Goal: Download file/media

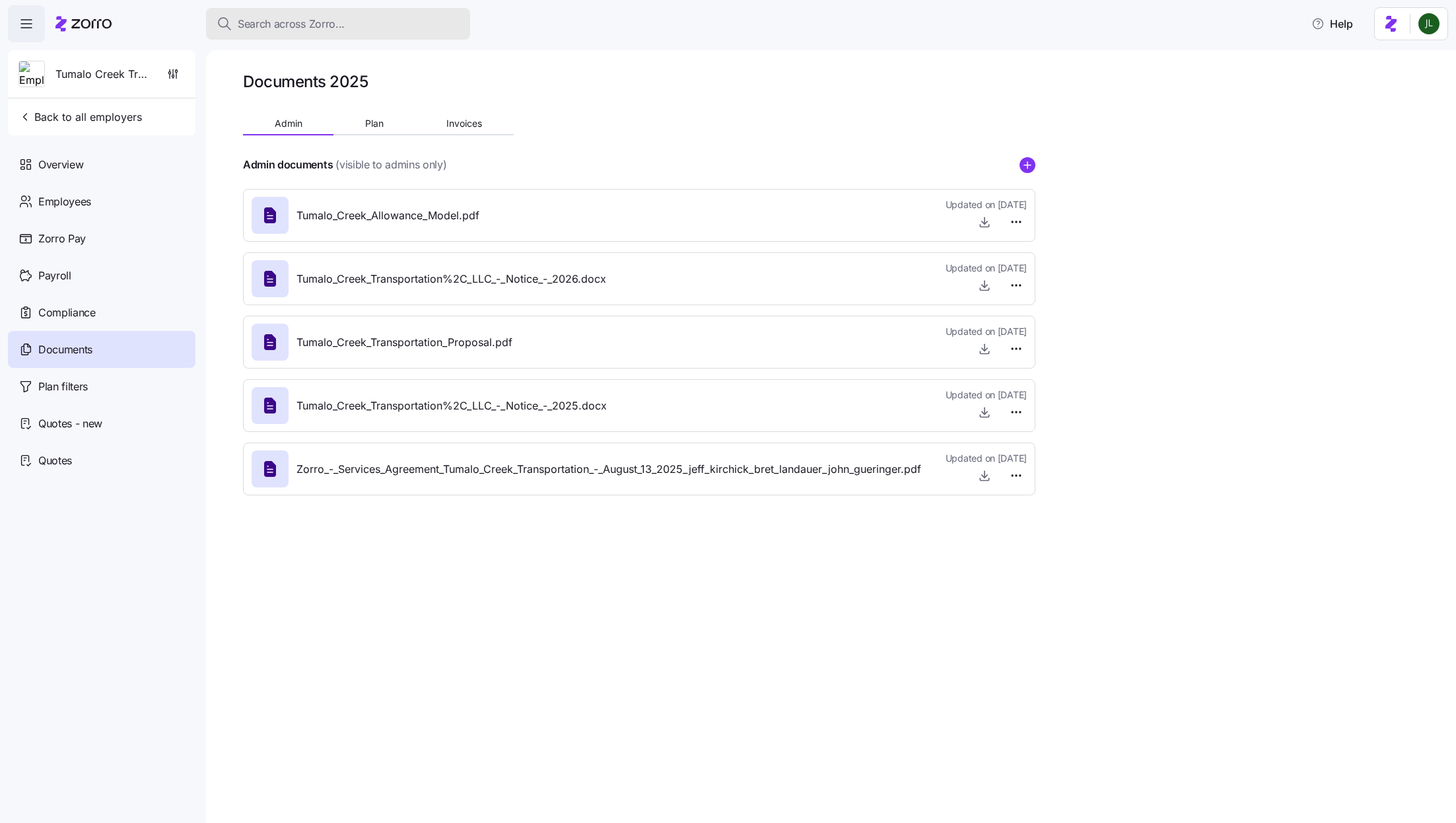
click at [306, 10] on button "Search across Zorro..." at bounding box center [338, 24] width 264 height 32
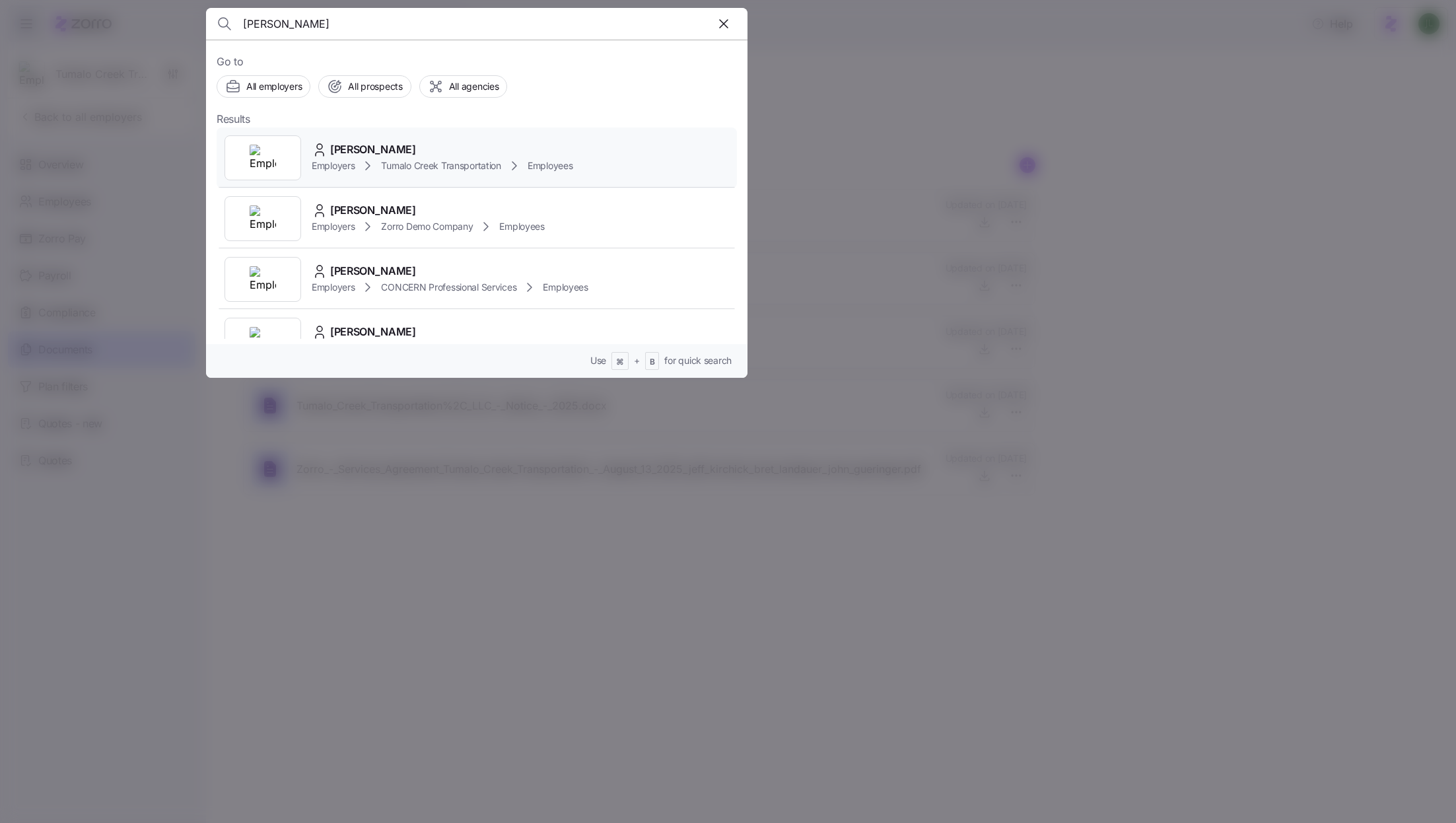
type input "[PERSON_NAME]"
click at [440, 162] on span "Tumalo Creek Transportation" at bounding box center [440, 166] width 119 height 13
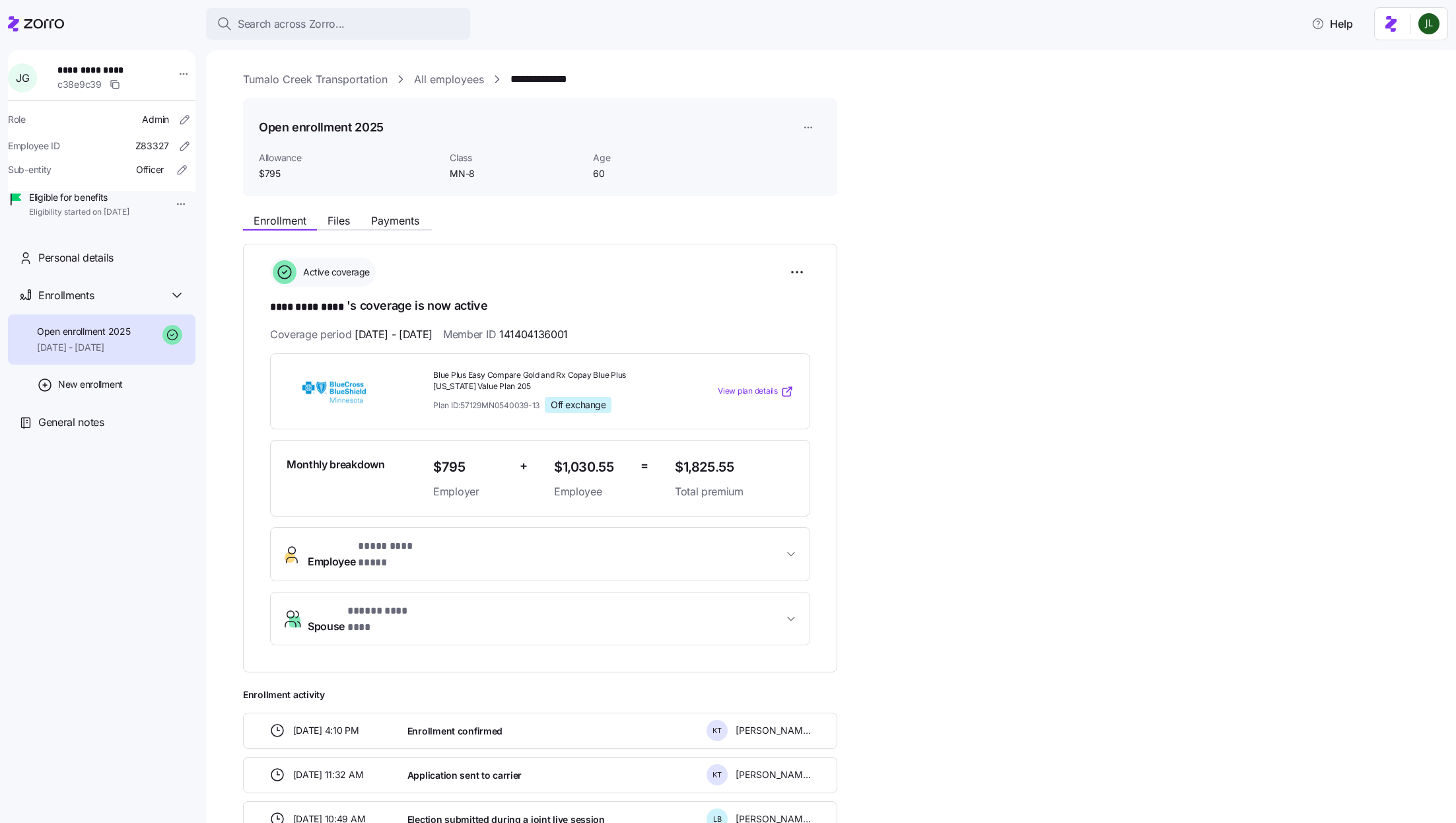
click at [321, 84] on link "Tumalo Creek Transportation" at bounding box center [315, 80] width 145 height 16
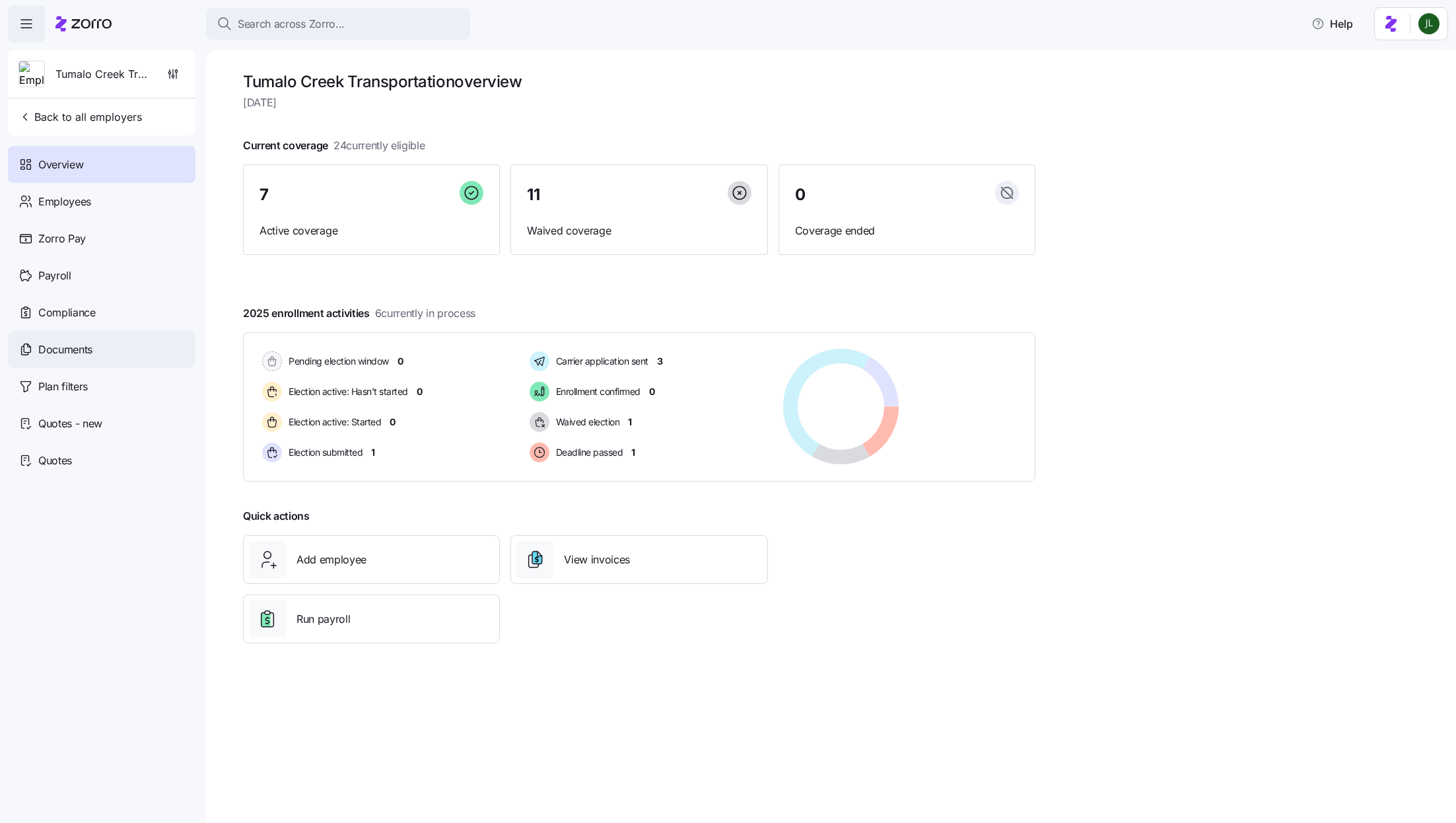
click at [83, 347] on span "Documents" at bounding box center [65, 349] width 54 height 16
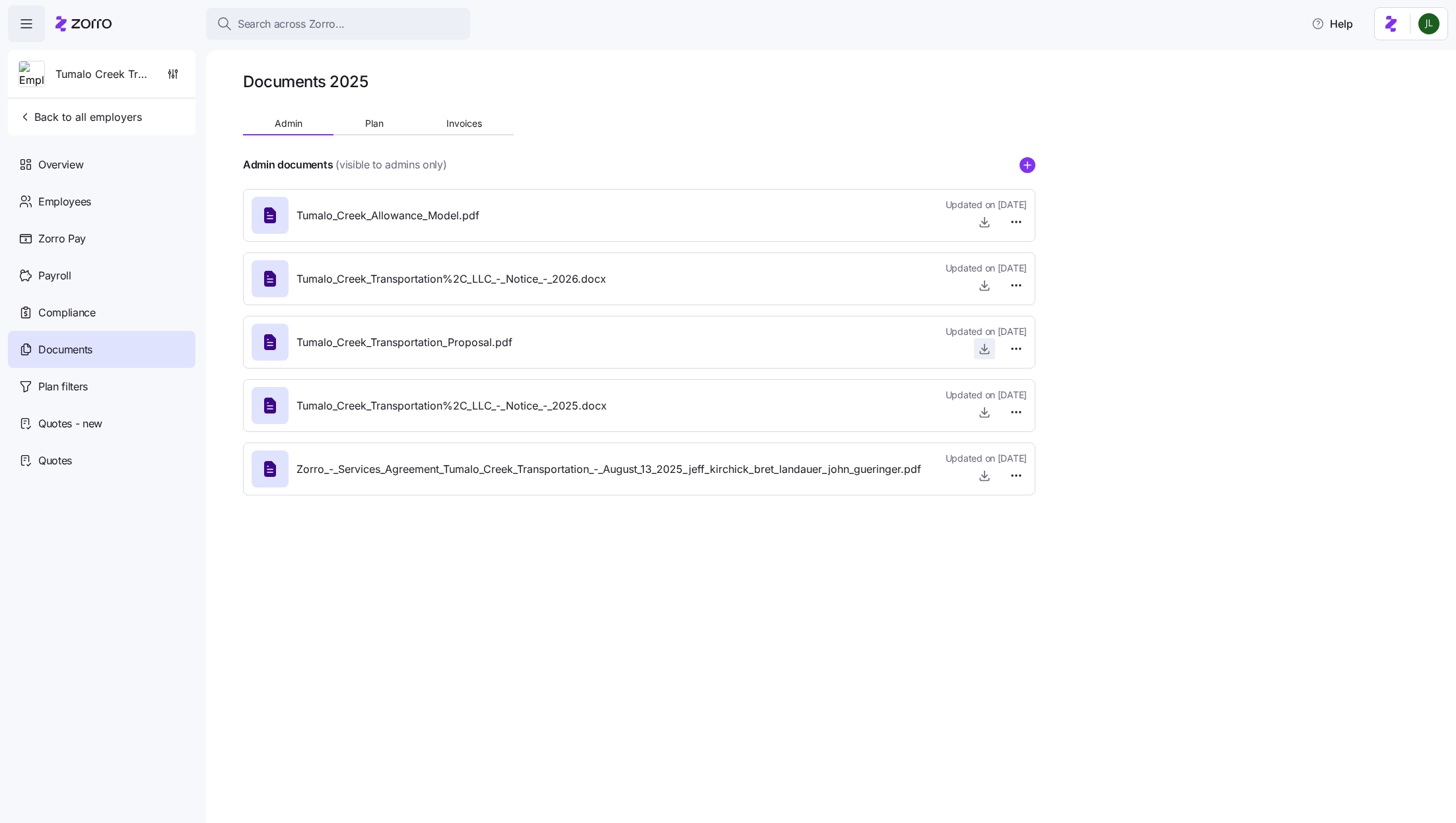
click at [985, 348] on icon "button" at bounding box center [985, 347] width 0 height 6
click at [983, 220] on icon "button" at bounding box center [985, 222] width 13 height 13
click at [991, 345] on span "button" at bounding box center [985, 349] width 20 height 19
click at [841, 187] on div at bounding box center [639, 181] width 792 height 16
click at [982, 353] on icon "button" at bounding box center [985, 349] width 13 height 13
